Goal: Unclear

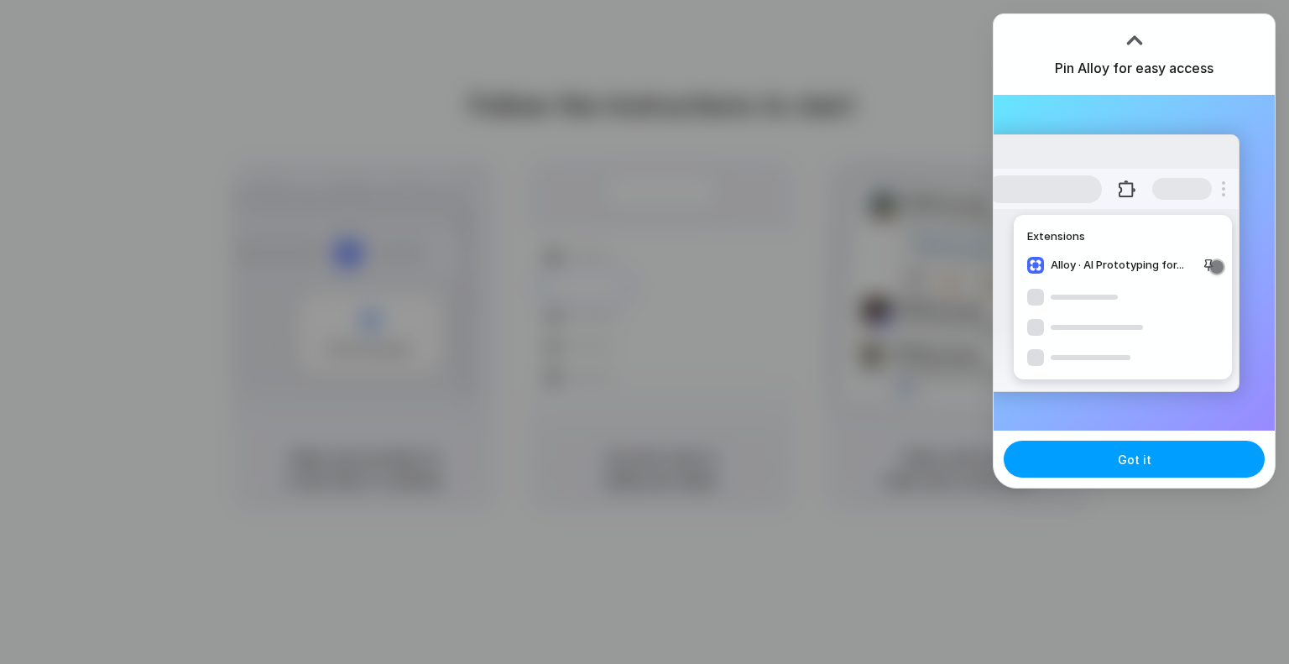
click at [1152, 449] on button "Got it" at bounding box center [1133, 458] width 261 height 37
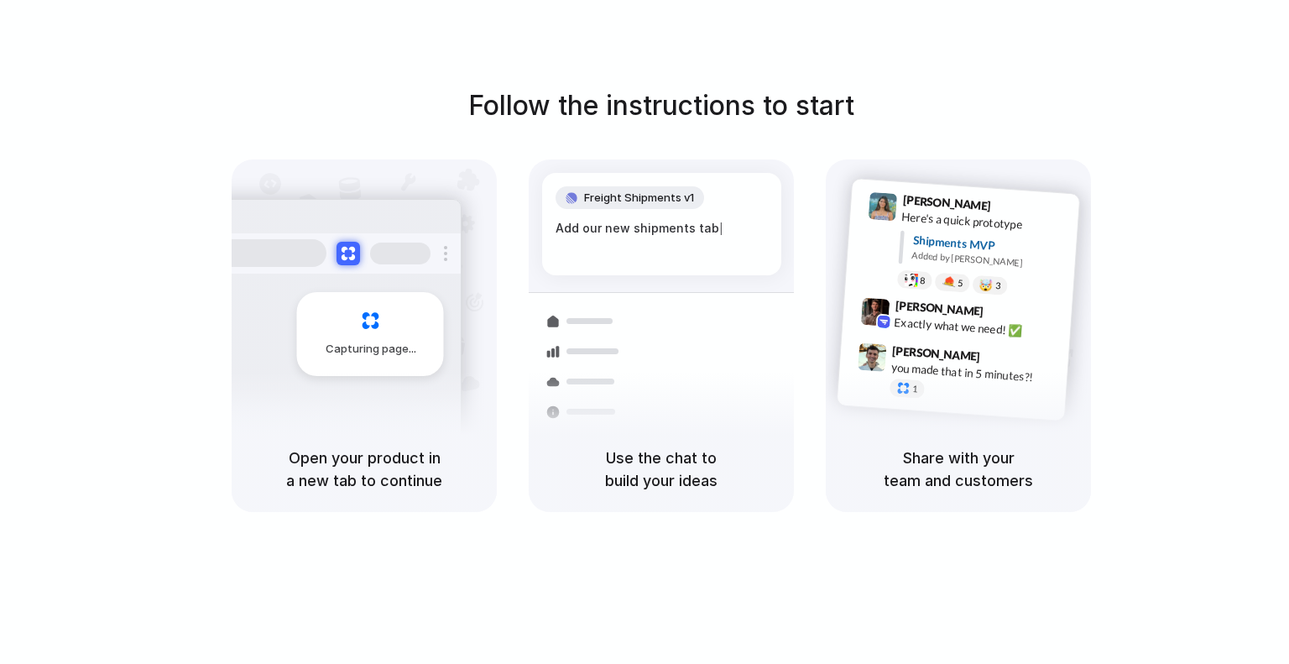
click at [350, 476] on h5 "Open your product in a new tab to continue" at bounding box center [364, 468] width 225 height 45
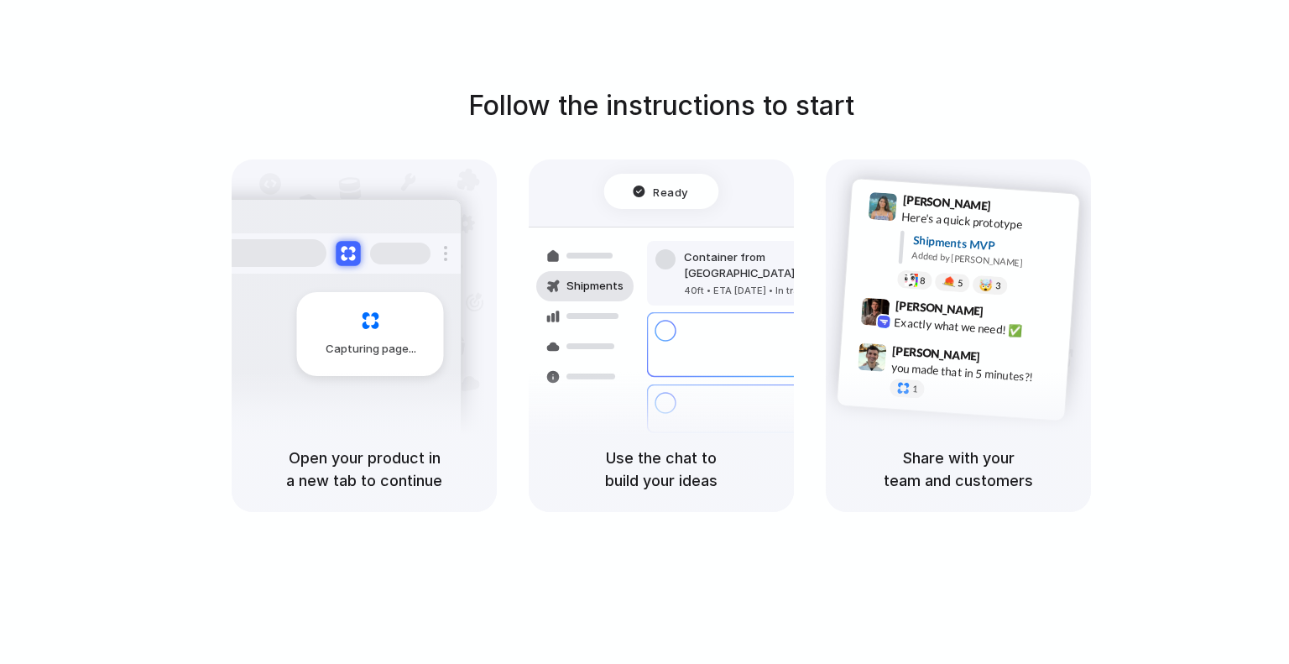
click at [344, 251] on button at bounding box center [348, 253] width 24 height 24
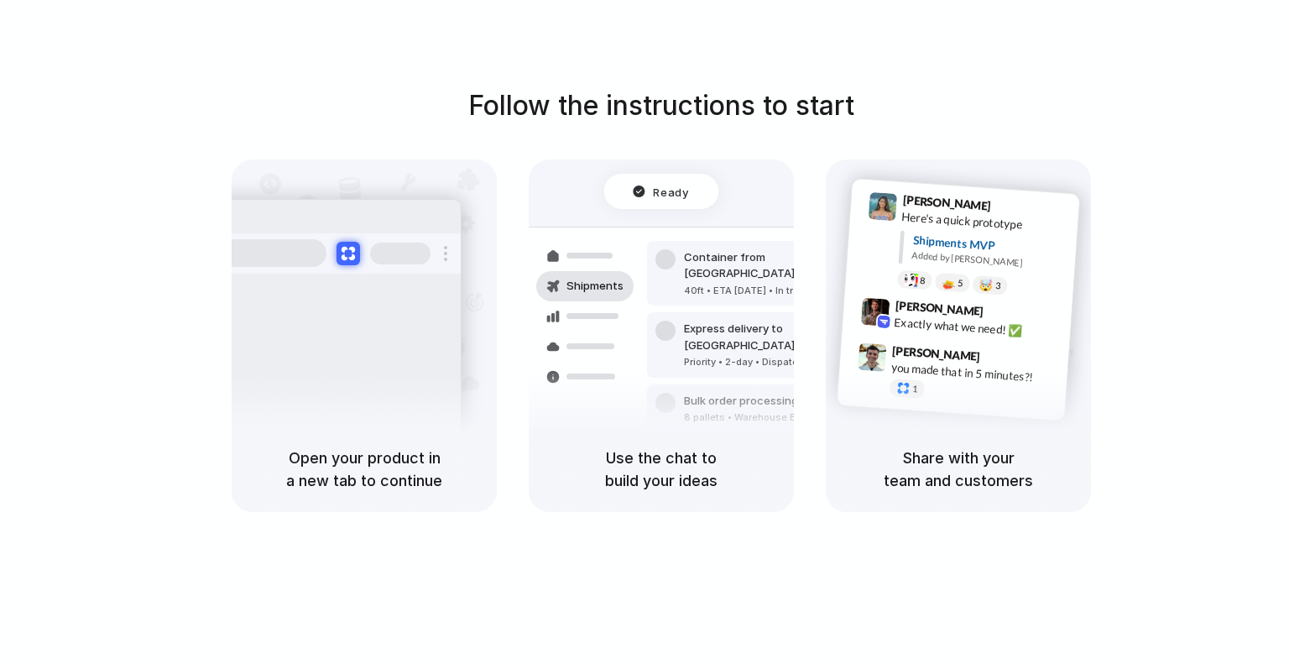
click at [341, 466] on h5 "Open your product in a new tab to continue" at bounding box center [364, 468] width 225 height 45
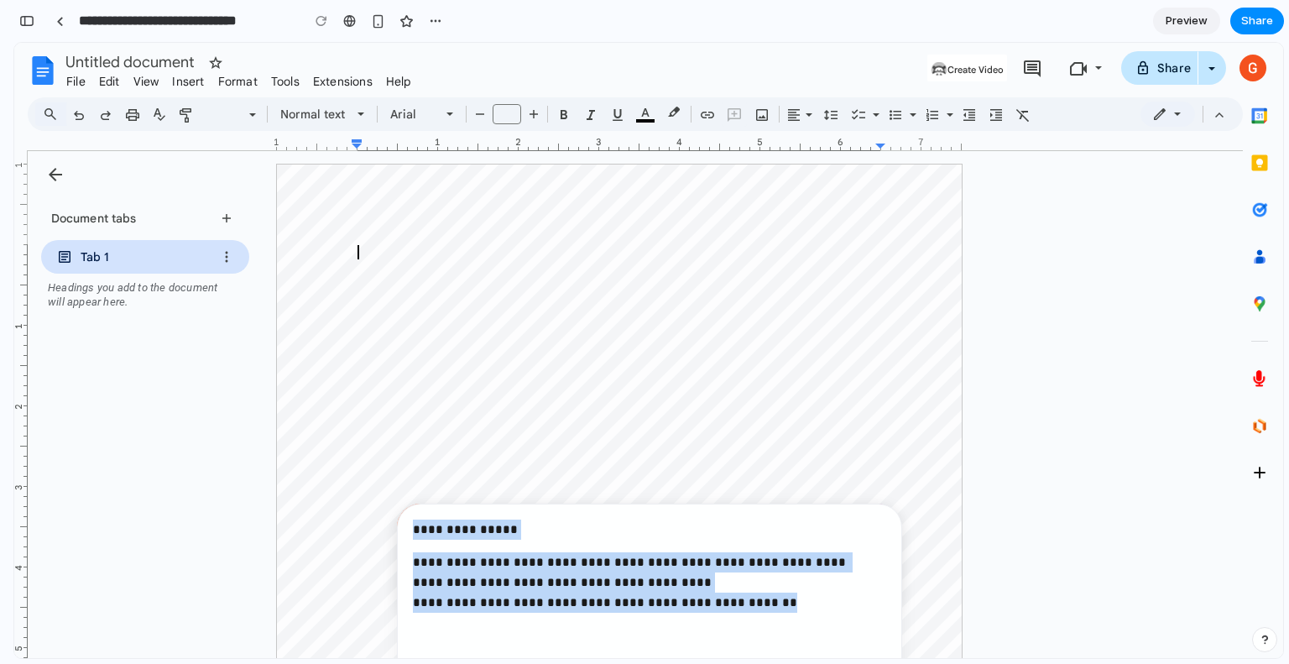
drag, startPoint x: 789, startPoint y: 596, endPoint x: 403, endPoint y: 519, distance: 393.5
click at [403, 519] on div "**********" at bounding box center [649, 585] width 503 height 163
